Goal: Information Seeking & Learning: Learn about a topic

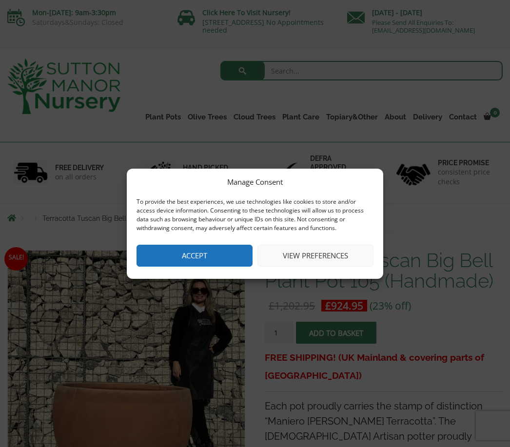
click at [211, 257] on button "Accept" at bounding box center [195, 256] width 116 height 22
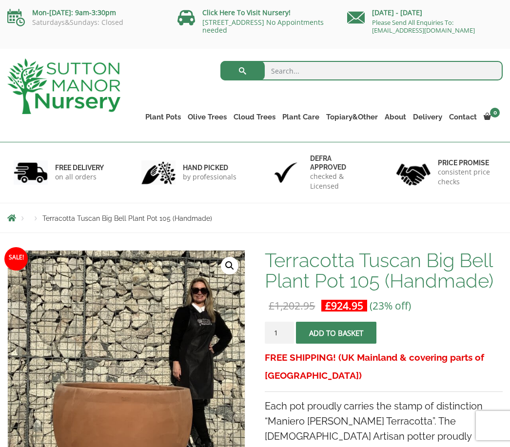
click at [0, 0] on link "Multi Stem Olives (Arcadia Range)" at bounding box center [0, 0] width 0 height 0
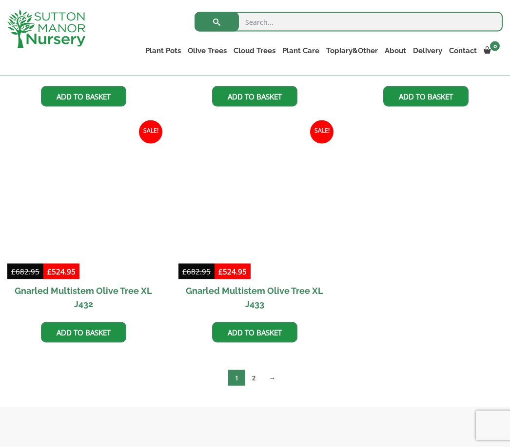
scroll to position [1323, 0]
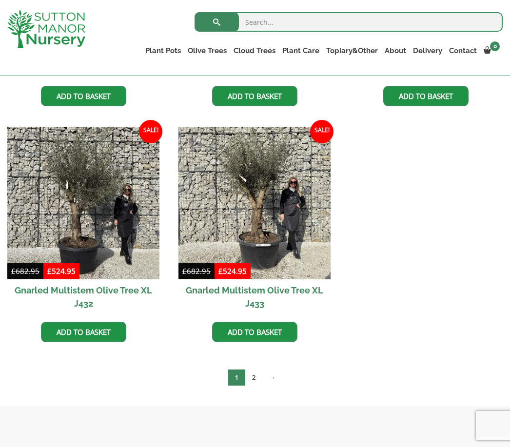
click at [251, 386] on link "2" at bounding box center [253, 378] width 17 height 16
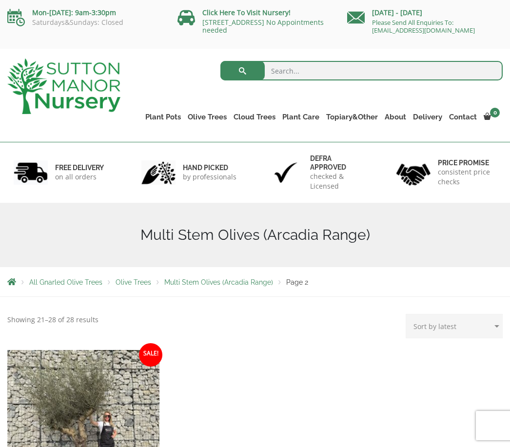
click at [0, 0] on link "Ilex Crenata" at bounding box center [0, 0] width 0 height 0
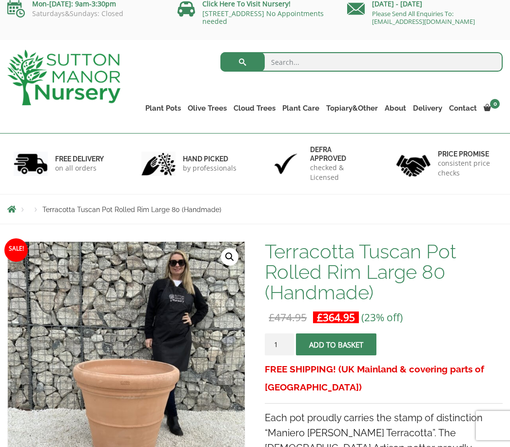
scroll to position [8, 0]
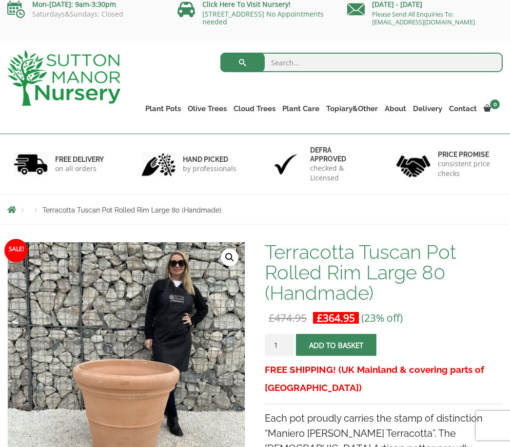
click at [0, 0] on link "Cylinders Traditionals" at bounding box center [0, 0] width 0 height 0
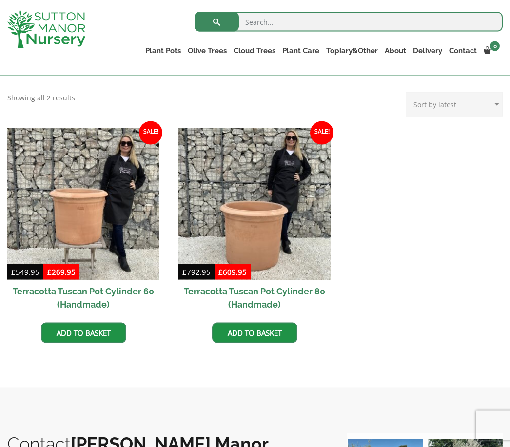
scroll to position [340, 0]
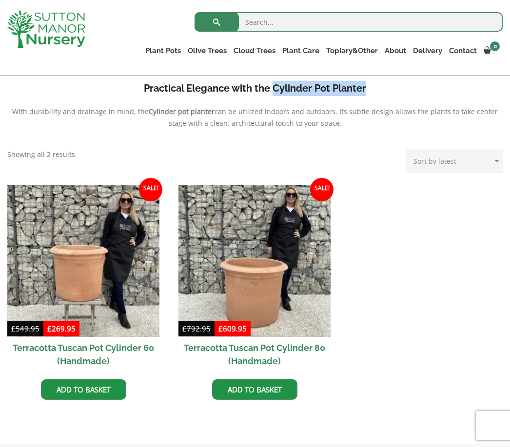
click at [366, 98] on div "Eternal Elegance with Cylinders Traditionals Elegant Cylinders Traditionals pla…" at bounding box center [255, 62] width 496 height 174
click at [365, 90] on b "Practical Elegance with the Cylinder Pot Planter" at bounding box center [255, 88] width 223 height 12
copy b "Cylinder Pot Planter"
